Goal: Use online tool/utility: Utilize a website feature to perform a specific function

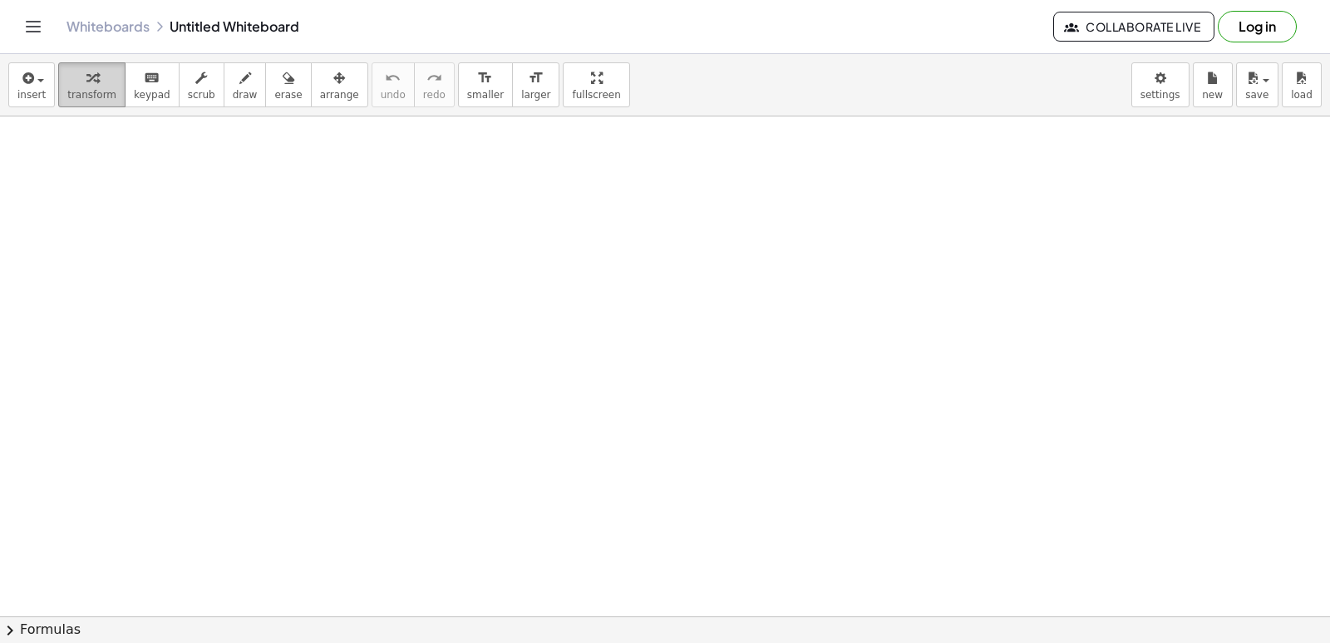
click at [100, 102] on button "transform" at bounding box center [91, 84] width 67 height 45
click at [1170, 96] on body "Graspable Math Activities Get Started Activity Bank Assigned Work Classes White…" at bounding box center [665, 321] width 1330 height 643
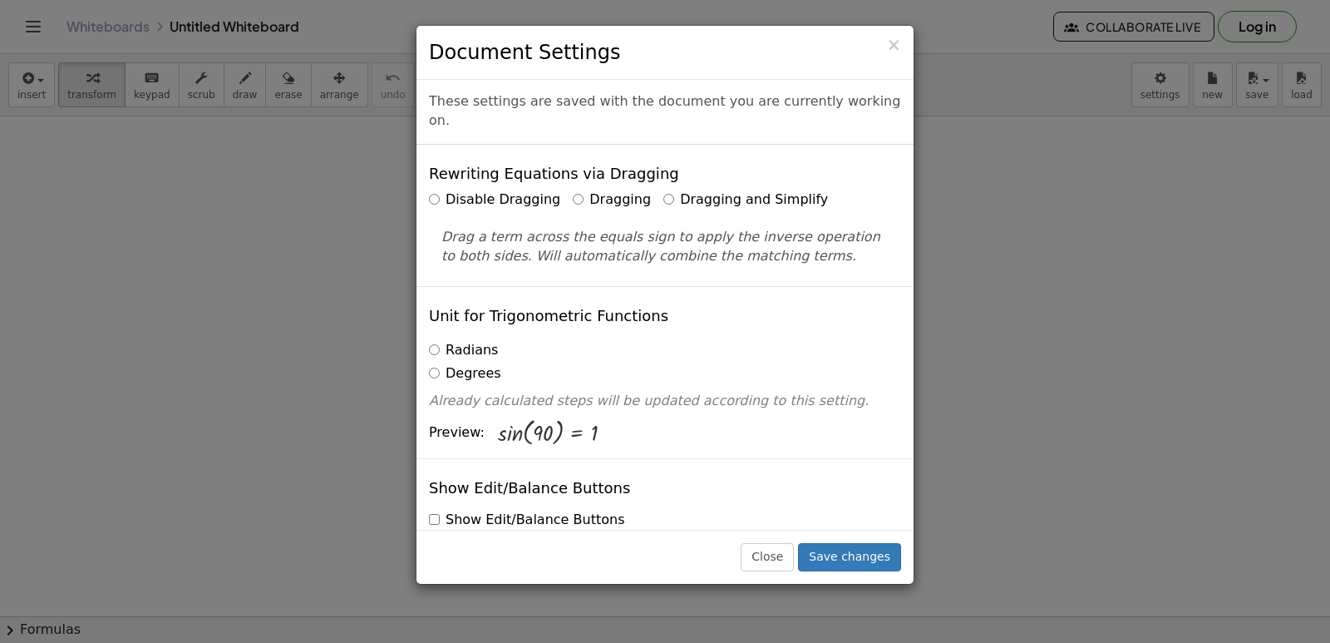
drag, startPoint x: 655, startPoint y: 181, endPoint x: 730, endPoint y: 183, distance: 74.9
click at [664, 190] on label "Dragging and Simplify" at bounding box center [746, 199] width 165 height 19
click at [708, 190] on label "Dragging and Simplify" at bounding box center [746, 199] width 165 height 19
click at [869, 555] on button "Save changes" at bounding box center [849, 557] width 103 height 28
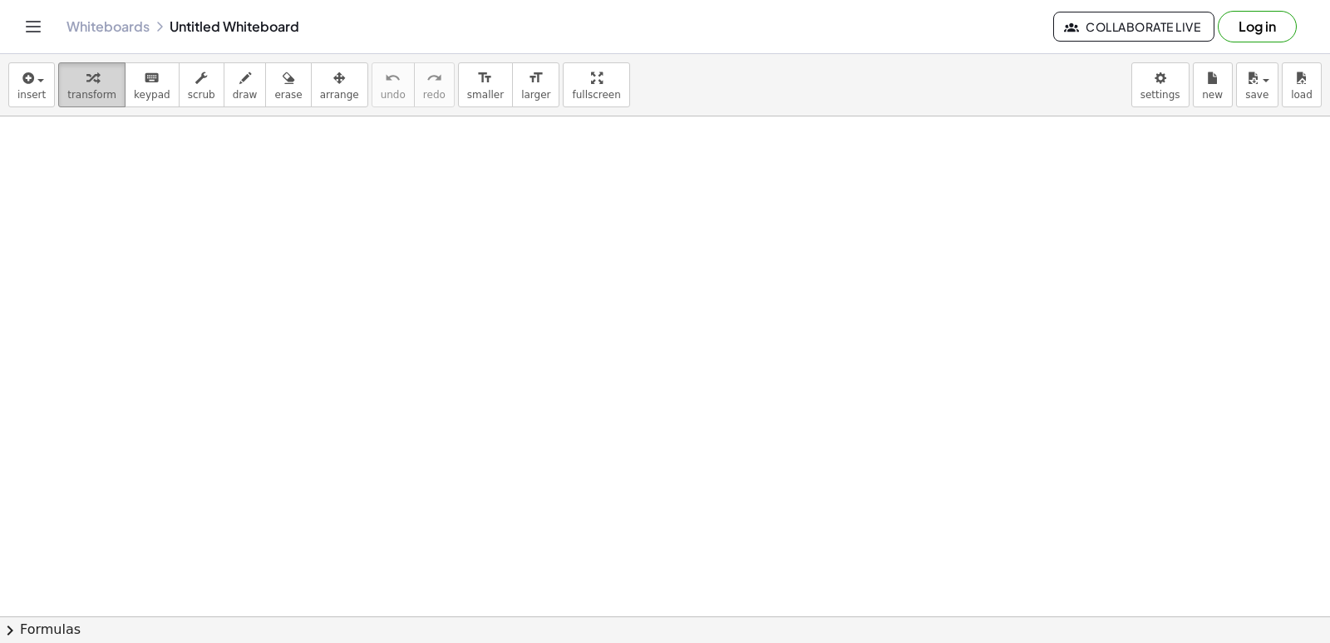
click at [86, 103] on button "transform" at bounding box center [91, 84] width 67 height 45
click at [134, 97] on span "keypad" at bounding box center [152, 95] width 37 height 12
click at [147, 84] on icon "keyboard" at bounding box center [152, 78] width 16 height 20
click at [146, 102] on button "keyboard keypad" at bounding box center [152, 84] width 55 height 45
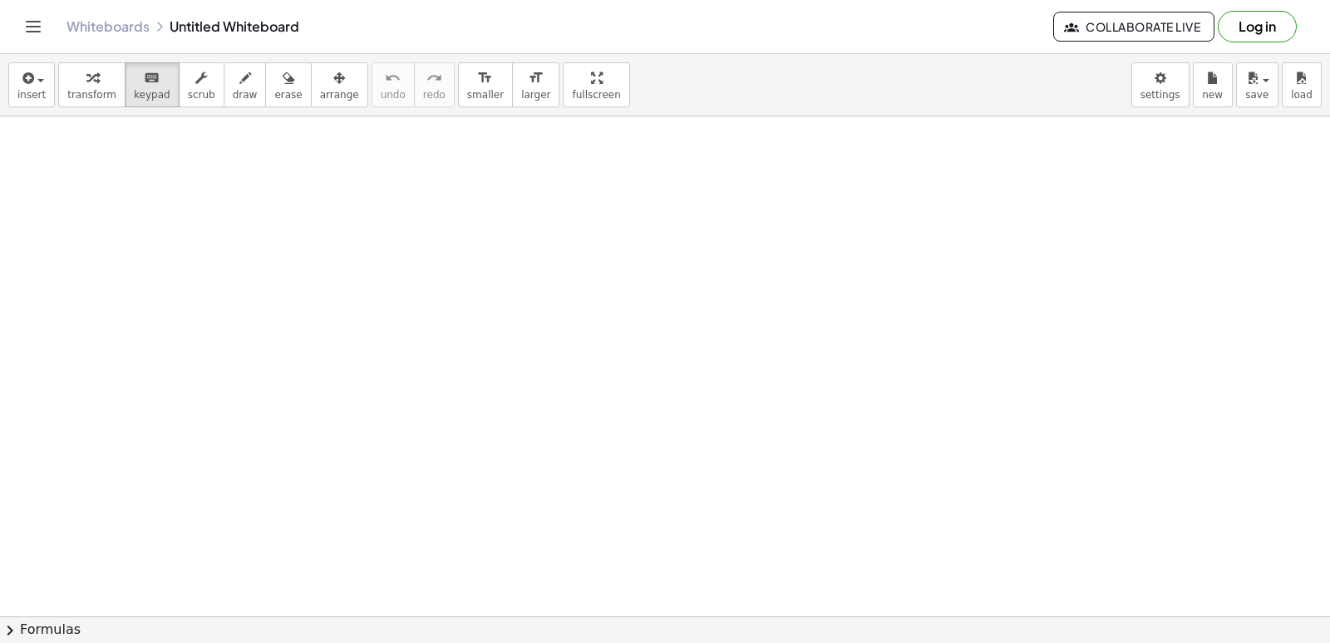
click at [151, 99] on span "keypad" at bounding box center [152, 95] width 37 height 12
drag, startPoint x: 313, startPoint y: 330, endPoint x: 395, endPoint y: 424, distance: 124.9
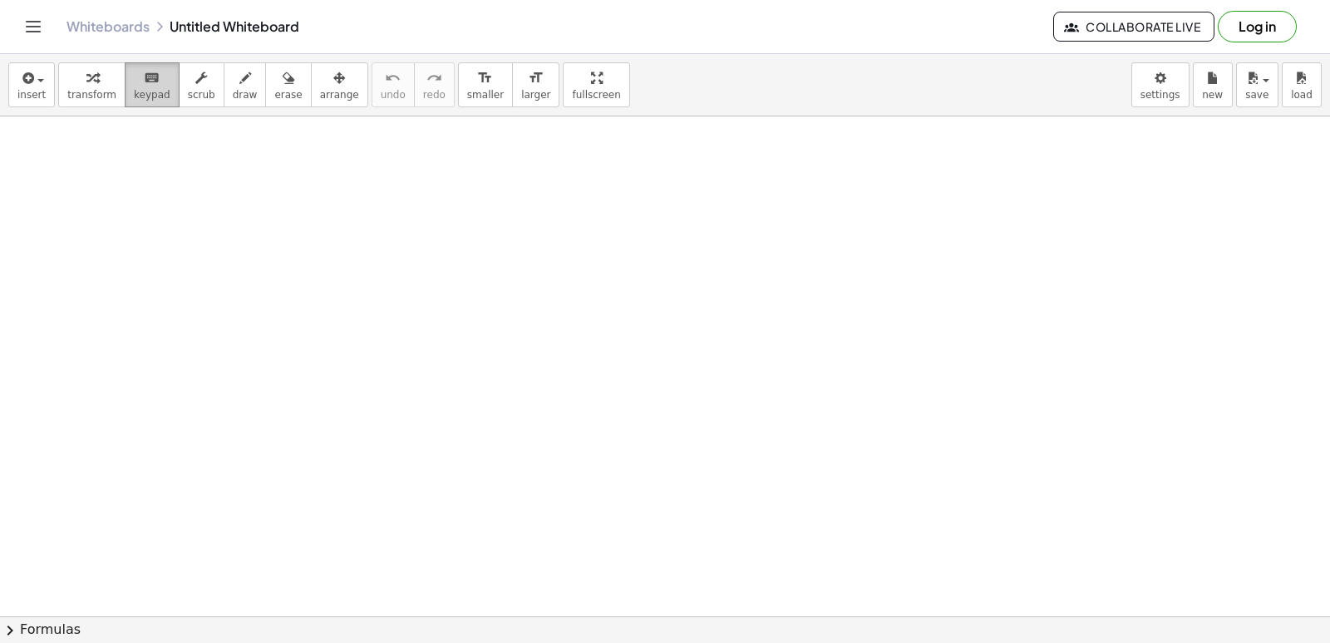
click at [136, 96] on span "keypad" at bounding box center [152, 95] width 37 height 12
click at [147, 84] on icon "keyboard" at bounding box center [152, 78] width 16 height 20
click at [134, 93] on span "keypad" at bounding box center [152, 95] width 37 height 12
click at [43, 87] on button "insert" at bounding box center [31, 84] width 47 height 45
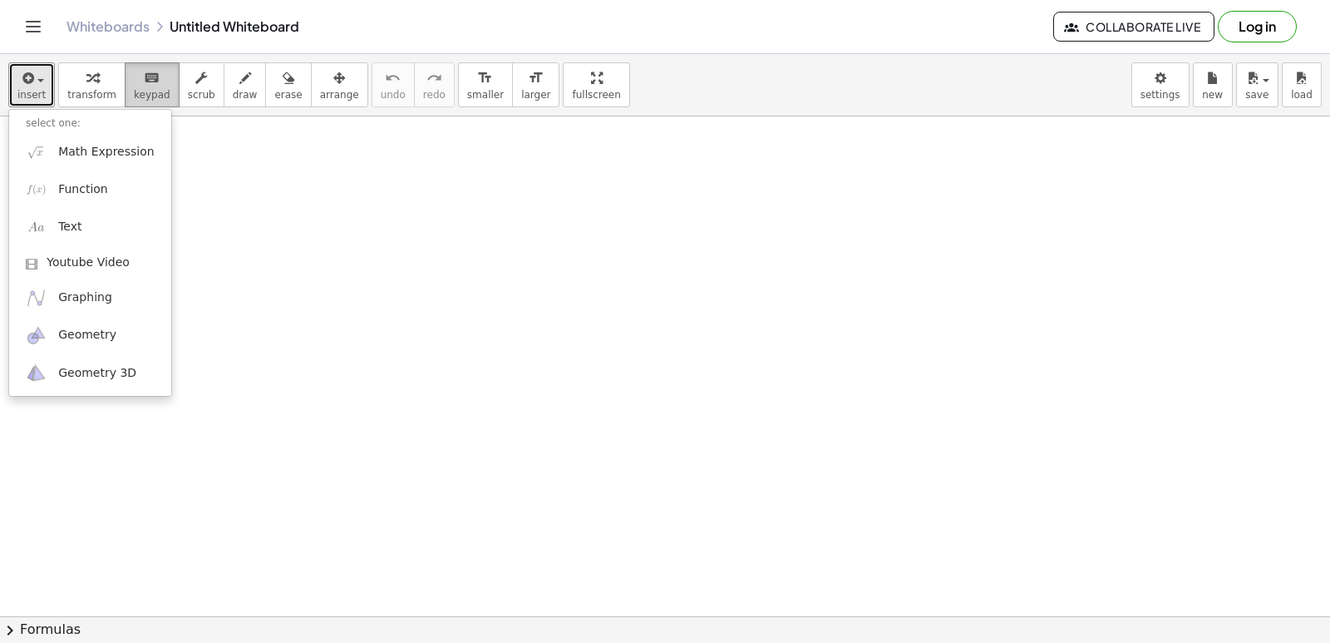
click at [139, 92] on span "keypad" at bounding box center [152, 95] width 37 height 12
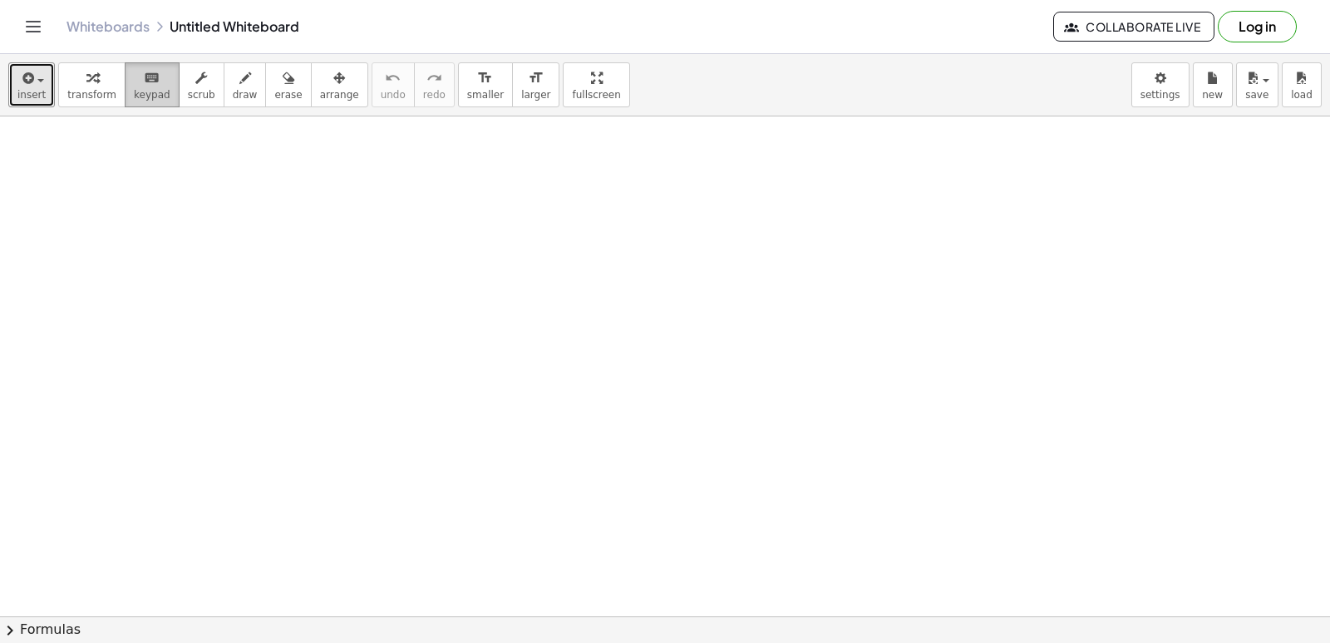
click at [141, 98] on span "keypad" at bounding box center [152, 95] width 37 height 12
click at [383, 492] on div at bounding box center [665, 615] width 1330 height 999
click at [98, 91] on span "transform" at bounding box center [91, 95] width 49 height 12
click at [34, 85] on span "button" at bounding box center [35, 80] width 3 height 12
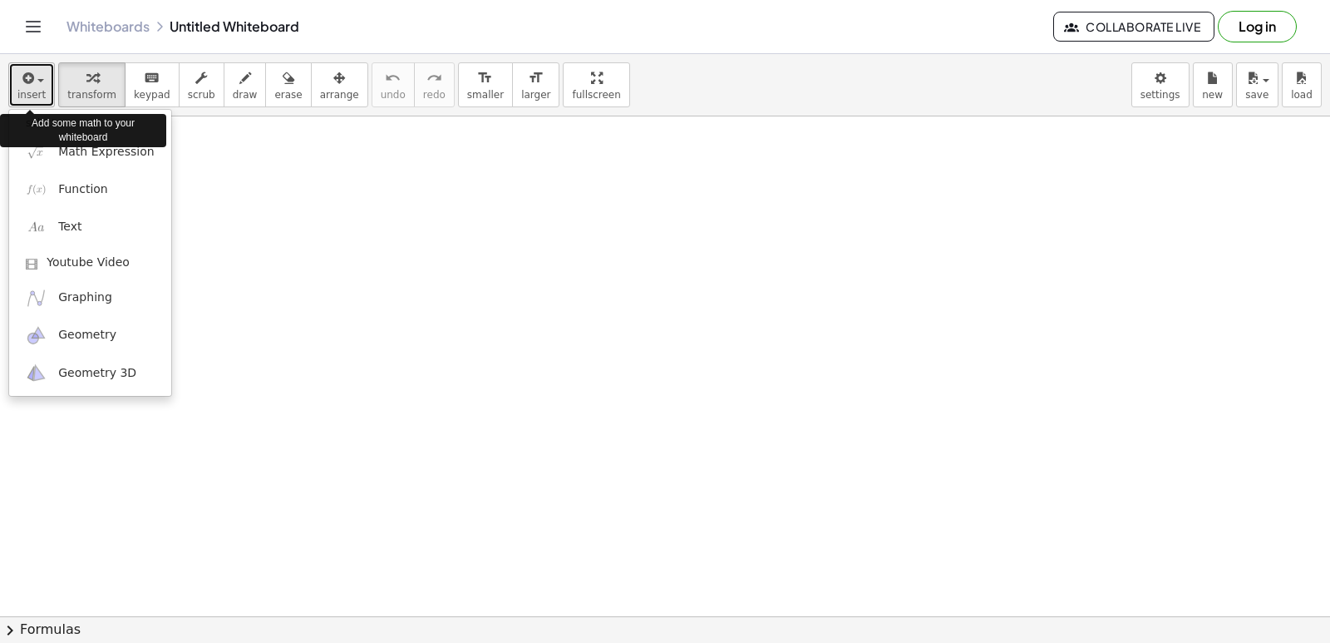
click at [34, 84] on span "button" at bounding box center [35, 80] width 3 height 12
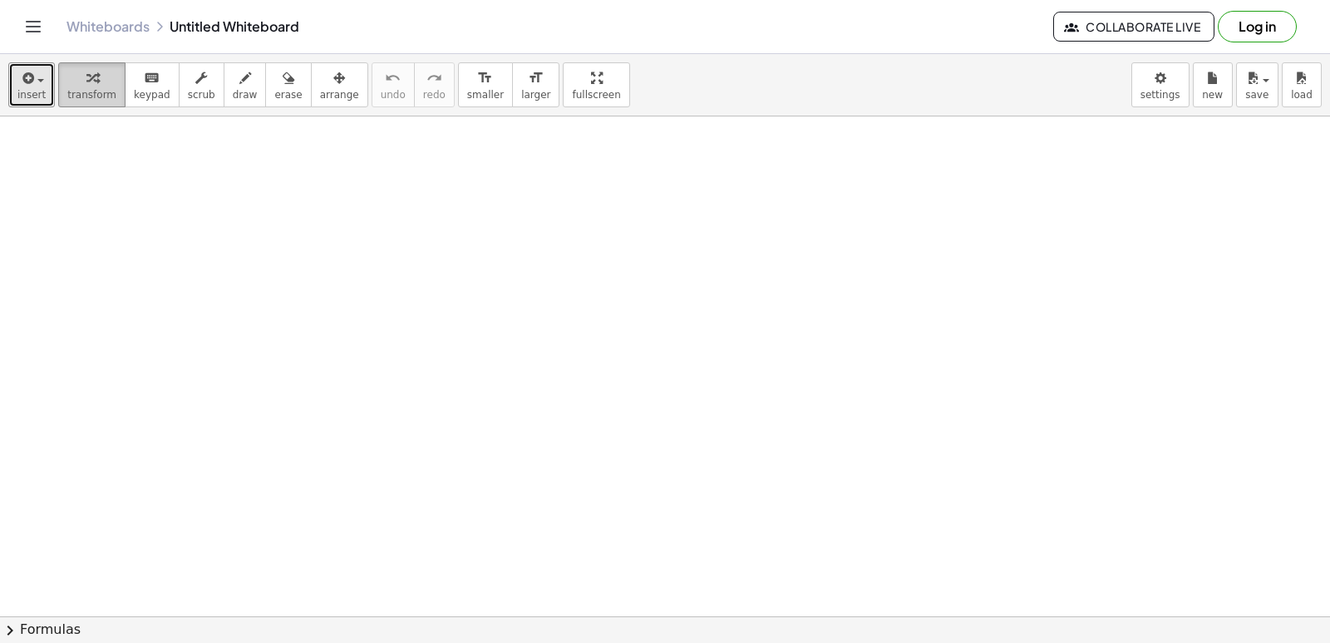
click at [77, 81] on div "button" at bounding box center [91, 77] width 49 height 20
click at [146, 95] on span "keypad" at bounding box center [152, 95] width 37 height 12
drag, startPoint x: 215, startPoint y: 251, endPoint x: 230, endPoint y: 331, distance: 81.4
click at [230, 331] on div at bounding box center [665, 615] width 1330 height 999
click at [144, 84] on icon "keyboard" at bounding box center [152, 78] width 16 height 20
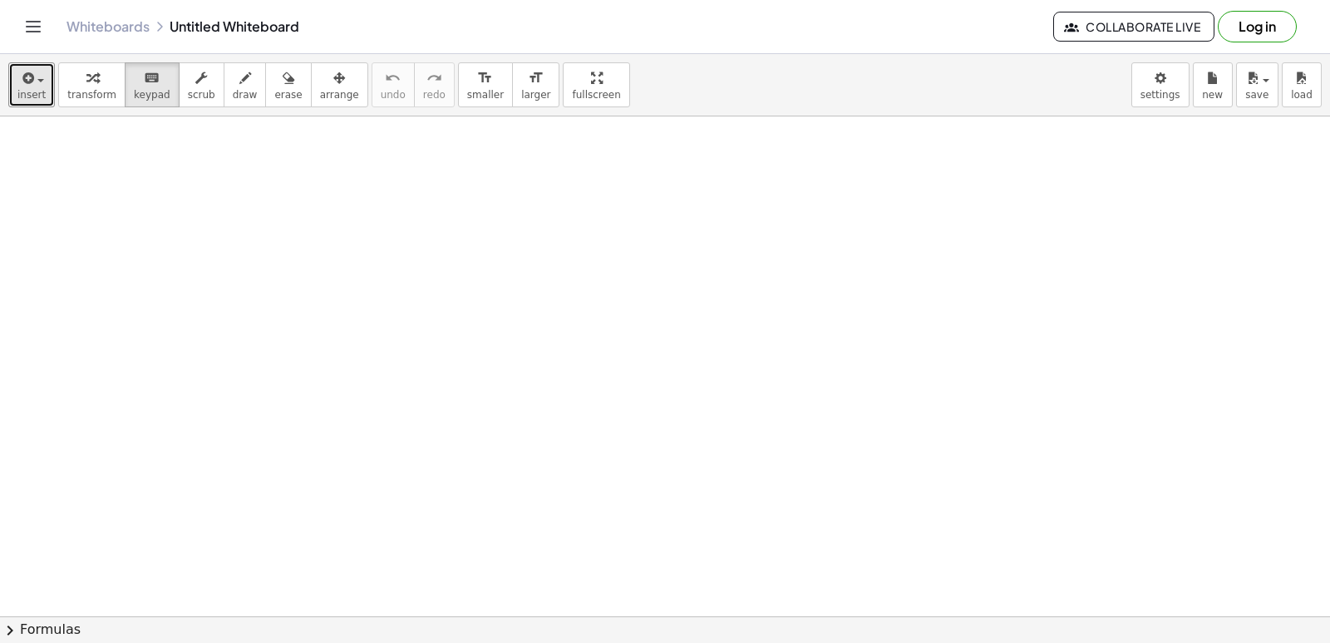
drag, startPoint x: 998, startPoint y: 235, endPoint x: 1008, endPoint y: 235, distance: 10.0
click at [1004, 238] on div at bounding box center [665, 615] width 1330 height 999
drag, startPoint x: 885, startPoint y: 185, endPoint x: 279, endPoint y: 289, distance: 615.0
click at [882, 190] on div at bounding box center [665, 615] width 1330 height 999
click at [172, 279] on div at bounding box center [665, 615] width 1330 height 999
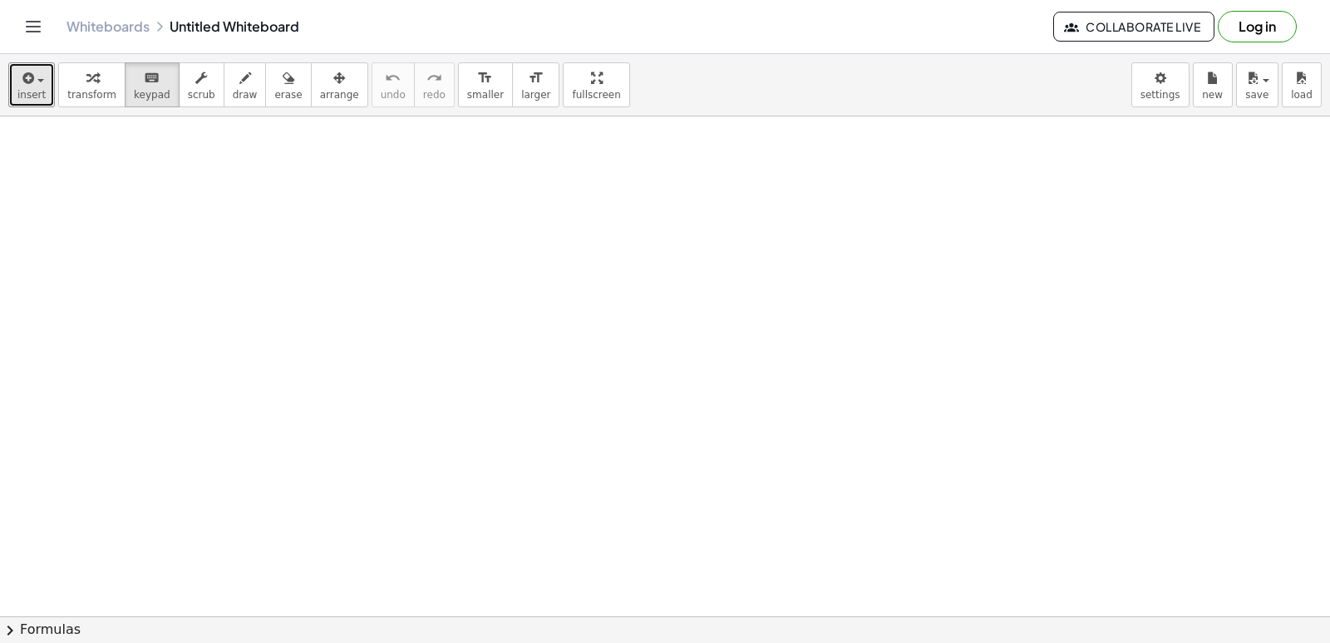
drag, startPoint x: 234, startPoint y: 217, endPoint x: 156, endPoint y: 32, distance: 200.9
click at [238, 200] on div at bounding box center [665, 615] width 1330 height 999
drag, startPoint x: 104, startPoint y: 209, endPoint x: 208, endPoint y: 289, distance: 131.1
click at [105, 209] on div at bounding box center [665, 615] width 1330 height 999
click at [407, 456] on div at bounding box center [665, 615] width 1330 height 999
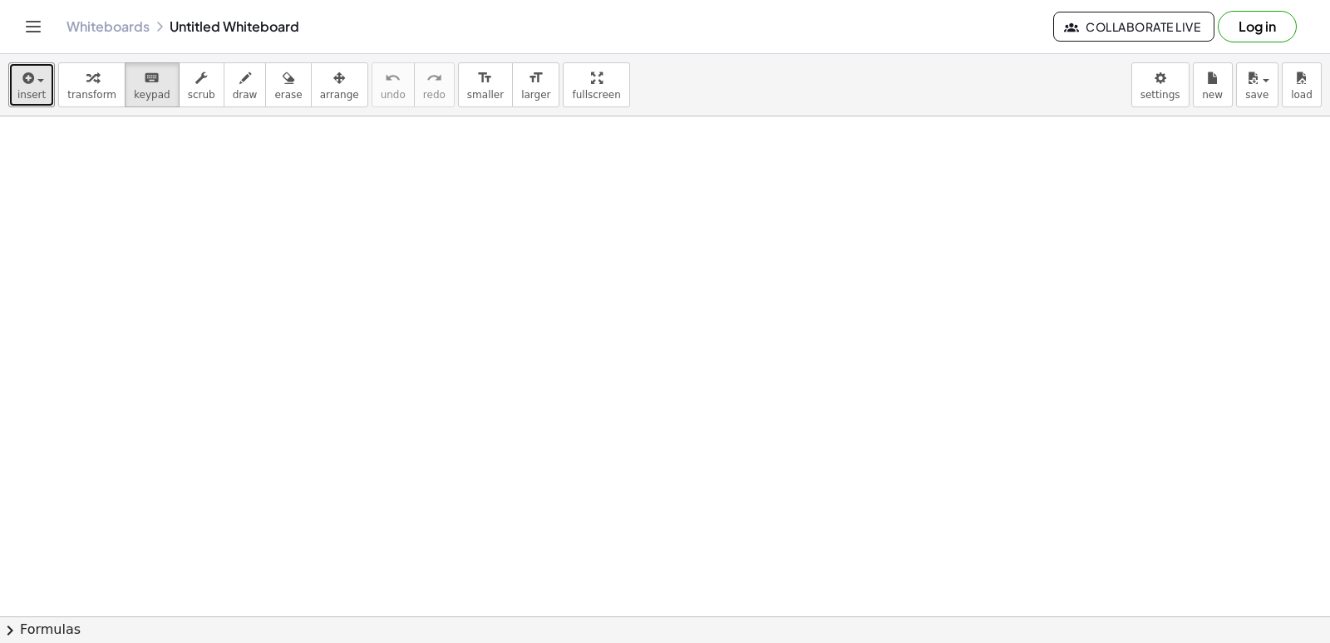
click at [453, 544] on div at bounding box center [665, 615] width 1330 height 999
drag, startPoint x: 520, startPoint y: 400, endPoint x: 502, endPoint y: 411, distance: 20.5
click at [518, 397] on div at bounding box center [665, 615] width 1330 height 999
